Goal: Navigation & Orientation: Find specific page/section

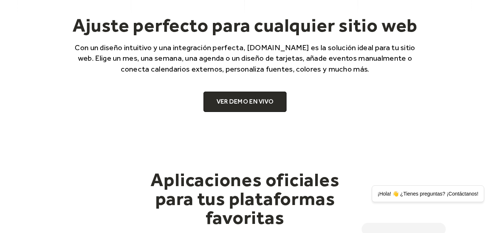
scroll to position [508, 0]
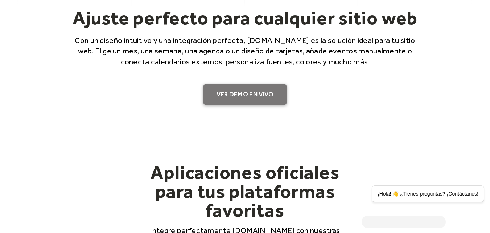
click at [234, 93] on font "VER DEMO EN VIVO" at bounding box center [245, 94] width 57 height 8
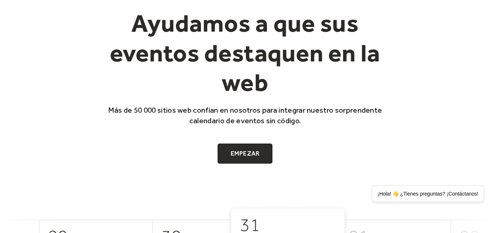
scroll to position [36, 0]
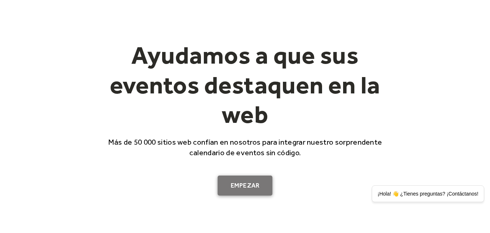
click at [229, 186] on link "Empezar" at bounding box center [245, 185] width 55 height 20
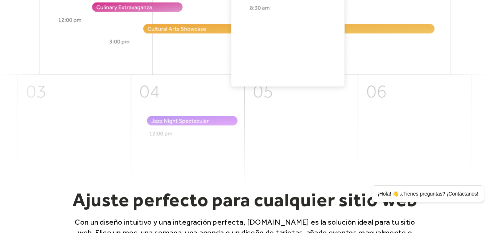
scroll to position [472, 0]
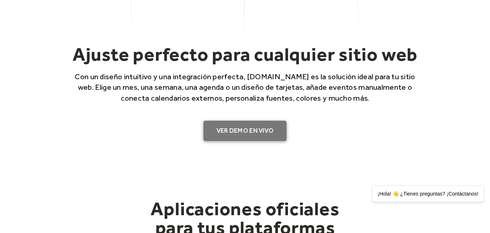
click at [232, 134] on link "VER DEMO EN VIVO" at bounding box center [245, 130] width 83 height 20
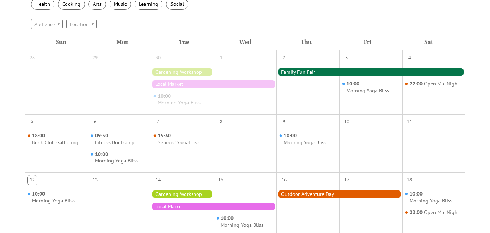
scroll to position [181, 0]
